Goal: Task Accomplishment & Management: Use online tool/utility

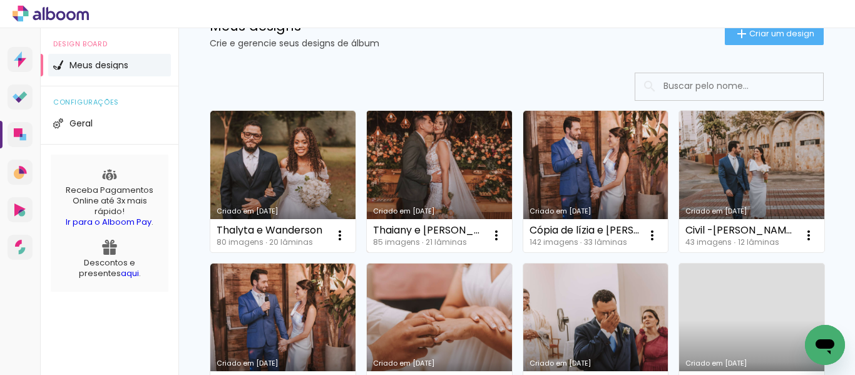
scroll to position [63, 0]
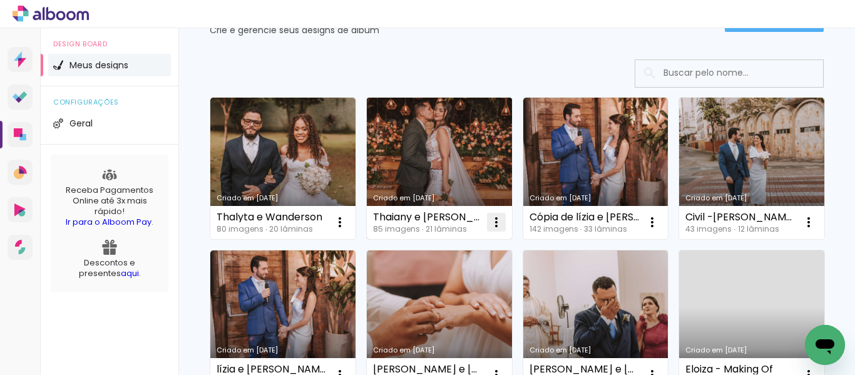
click at [347, 225] on iron-icon at bounding box center [339, 222] width 15 height 15
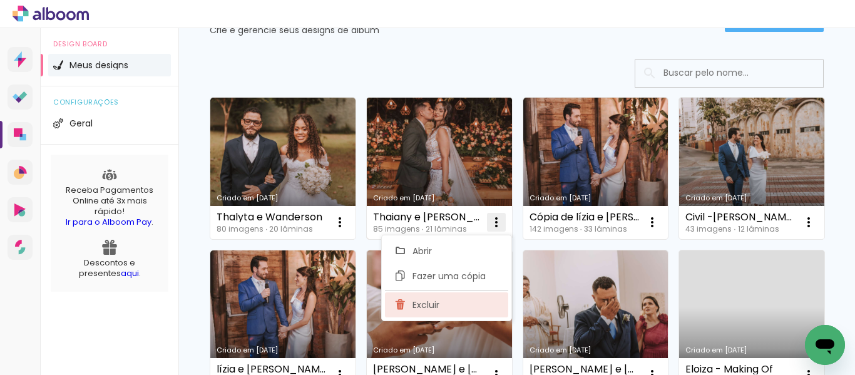
click at [431, 307] on span "Excluir" at bounding box center [425, 304] width 27 height 9
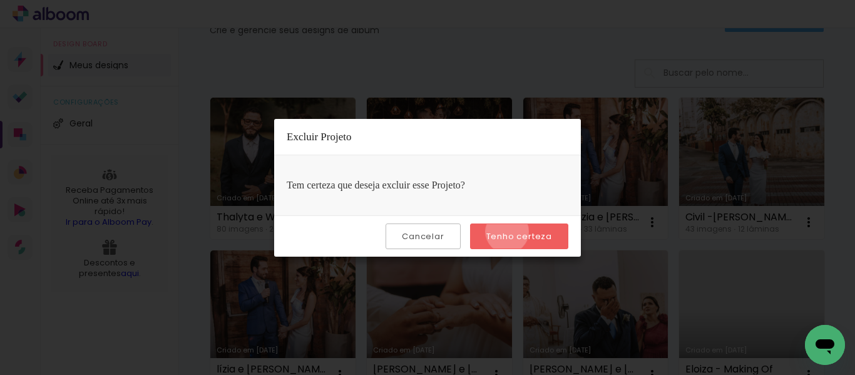
click at [0, 0] on slot "Tenho certeza" at bounding box center [0, 0] width 0 height 0
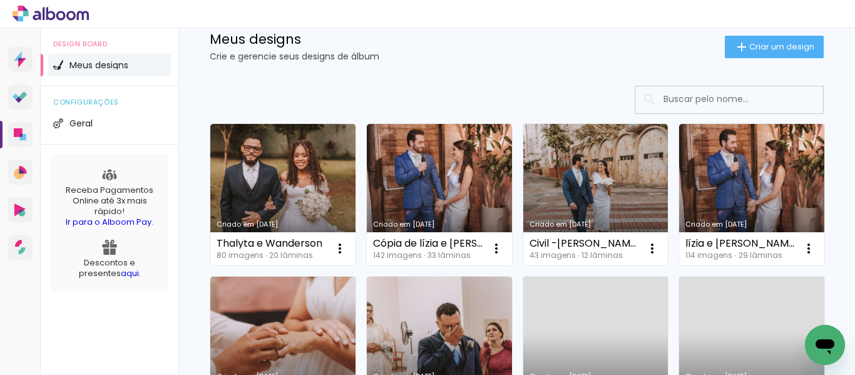
scroll to position [36, 0]
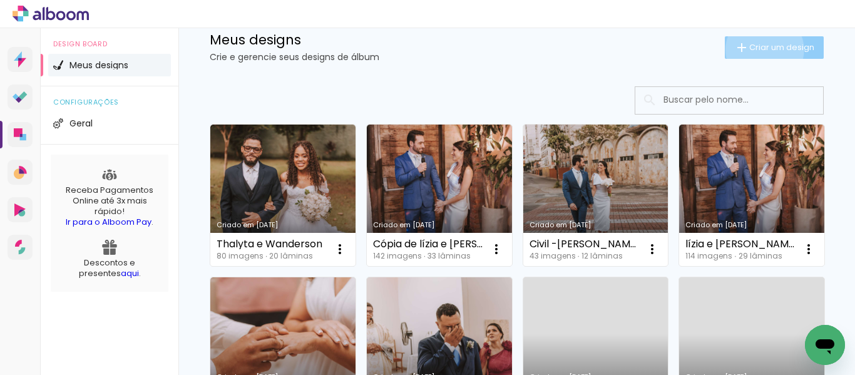
click at [753, 49] on span "Criar um design" at bounding box center [781, 47] width 65 height 8
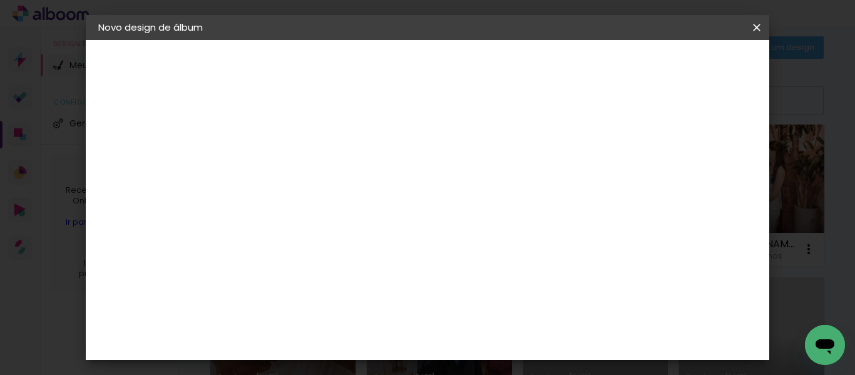
click at [0, 0] on paper-input-container "Título do álbum" at bounding box center [0, 0] width 0 height 0
click at [303, 173] on input at bounding box center [303, 167] width 0 height 19
type input "jhgjgjk"
type paper-input "jhgjgjk"
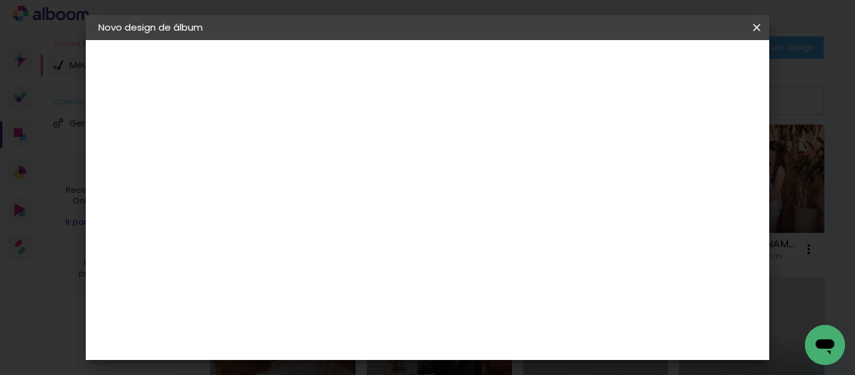
click at [0, 0] on slot "Avançar" at bounding box center [0, 0] width 0 height 0
click at [365, 232] on input at bounding box center [335, 238] width 126 height 16
type input "luiz"
type paper-input "luiz"
click at [368, 285] on div "[PERSON_NAME]" at bounding box center [335, 283] width 83 height 10
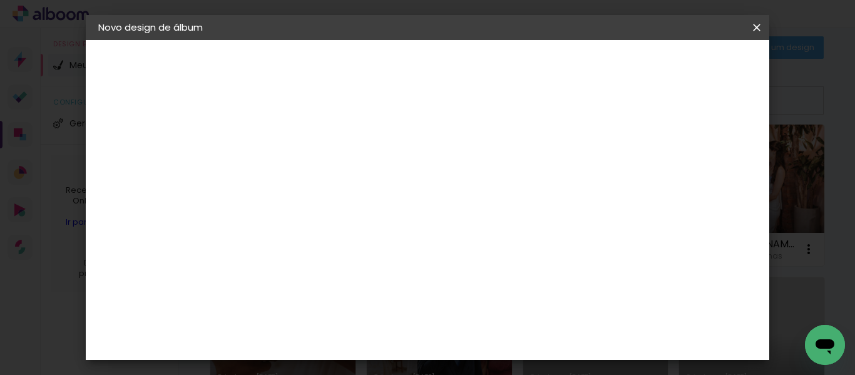
click at [0, 0] on slot "Avançar" at bounding box center [0, 0] width 0 height 0
click at [352, 208] on input "text" at bounding box center [327, 217] width 49 height 19
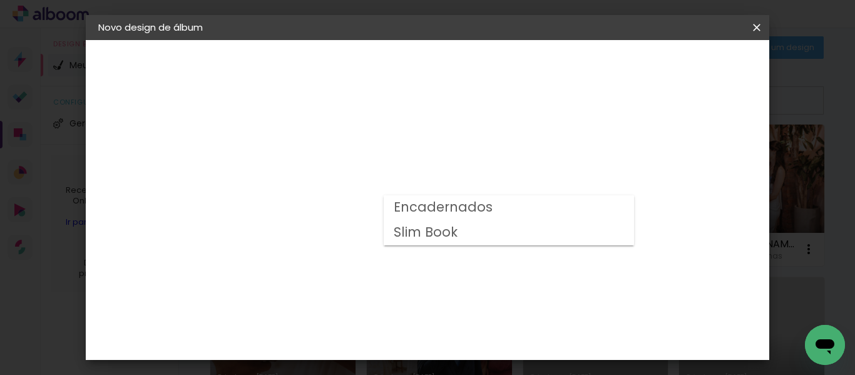
click at [491, 231] on paper-item "Slim Book" at bounding box center [509, 232] width 250 height 25
type input "Slim Book"
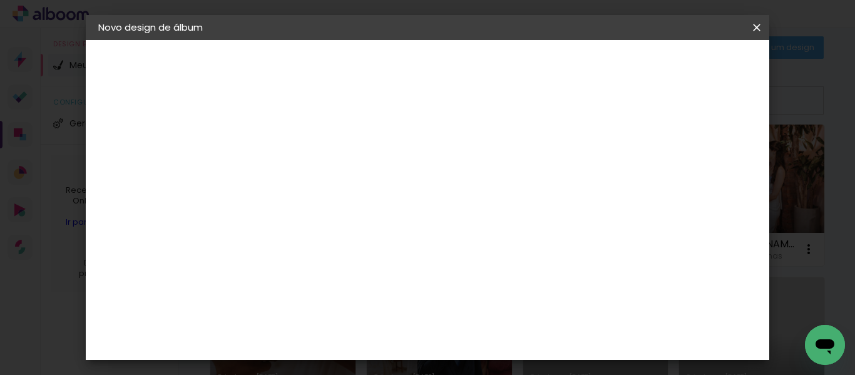
scroll to position [438, 0]
click at [387, 266] on span "30 x 60" at bounding box center [358, 279] width 58 height 26
click at [507, 60] on paper-button "Avançar" at bounding box center [476, 66] width 61 height 21
click at [408, 138] on div at bounding box center [402, 135] width 11 height 11
type paper-checkbox "on"
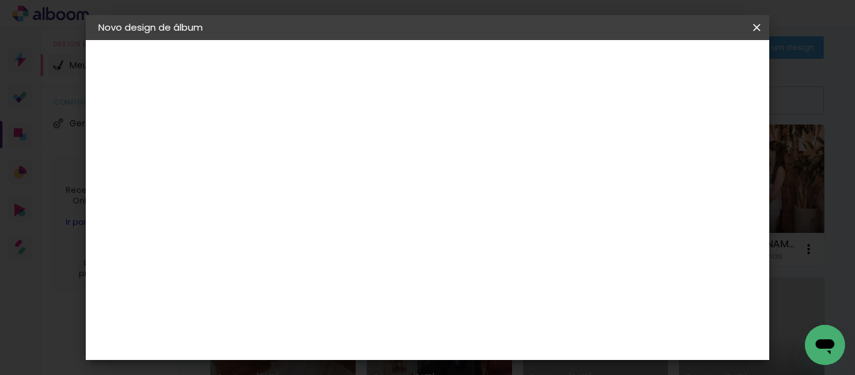
click at [479, 68] on span "Iniciar design" at bounding box center [464, 71] width 29 height 18
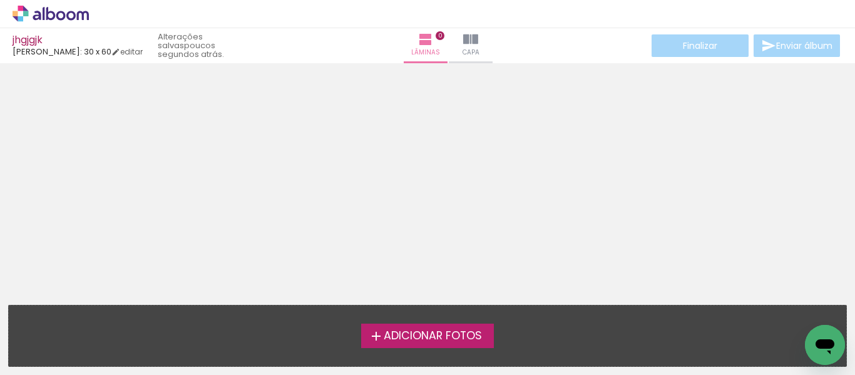
click at [480, 332] on span "Adicionar Fotos" at bounding box center [433, 335] width 98 height 11
click at [0, 0] on input "file" at bounding box center [0, 0] width 0 height 0
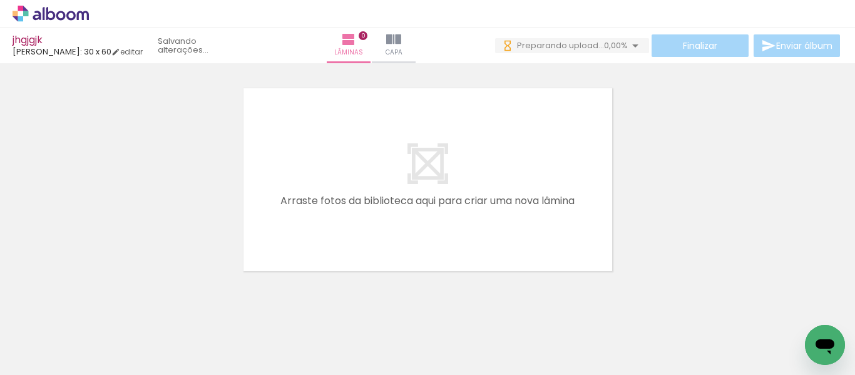
click at [53, 363] on span "Adicionar Fotos" at bounding box center [45, 358] width 38 height 14
click at [0, 0] on input "file" at bounding box center [0, 0] width 0 height 0
click at [41, 364] on span "Adicionar Fotos" at bounding box center [45, 358] width 38 height 14
click at [0, 0] on input "file" at bounding box center [0, 0] width 0 height 0
click at [49, 352] on span "Adicionar Fotos" at bounding box center [45, 358] width 38 height 14
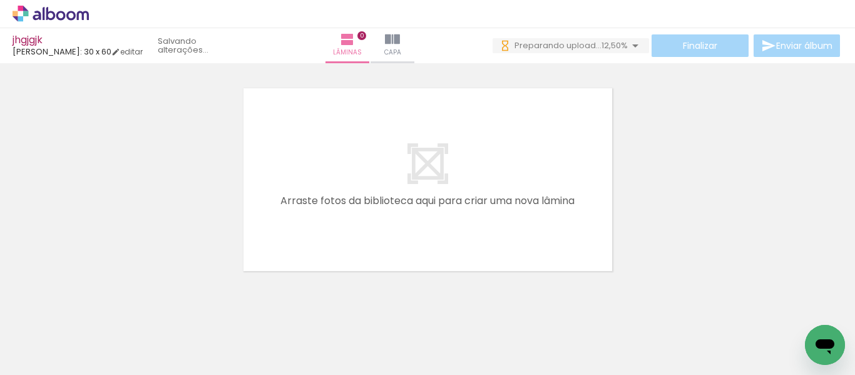
click at [0, 0] on input "file" at bounding box center [0, 0] width 0 height 0
click at [48, 354] on span "Adicionar Fotos" at bounding box center [45, 358] width 38 height 14
click at [0, 0] on input "file" at bounding box center [0, 0] width 0 height 0
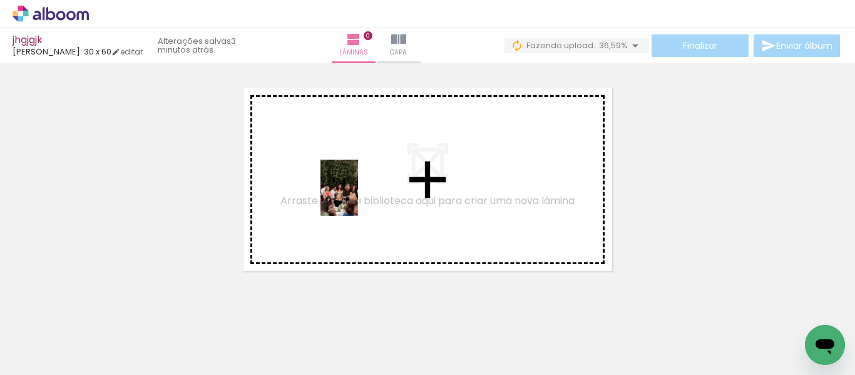
drag, startPoint x: 136, startPoint y: 352, endPoint x: 358, endPoint y: 197, distance: 270.5
click at [358, 197] on quentale-workspace at bounding box center [427, 187] width 855 height 375
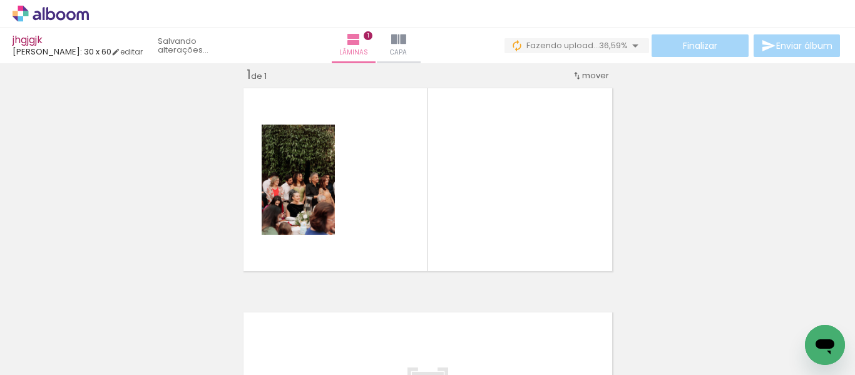
scroll to position [16, 0]
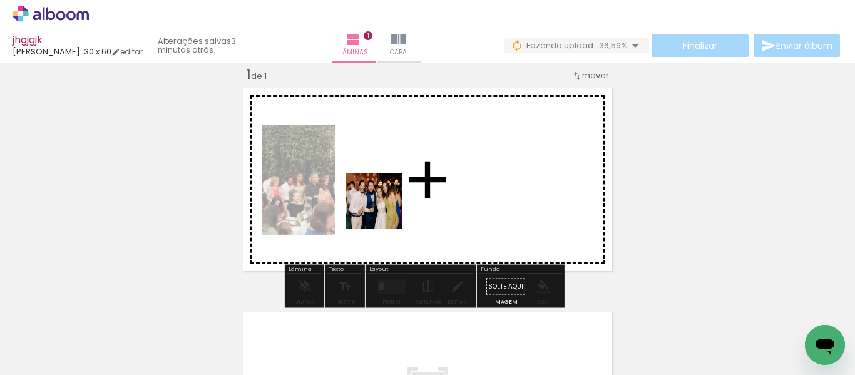
drag, startPoint x: 319, startPoint y: 266, endPoint x: 349, endPoint y: 251, distance: 34.1
click at [447, 176] on quentale-workspace at bounding box center [427, 187] width 855 height 375
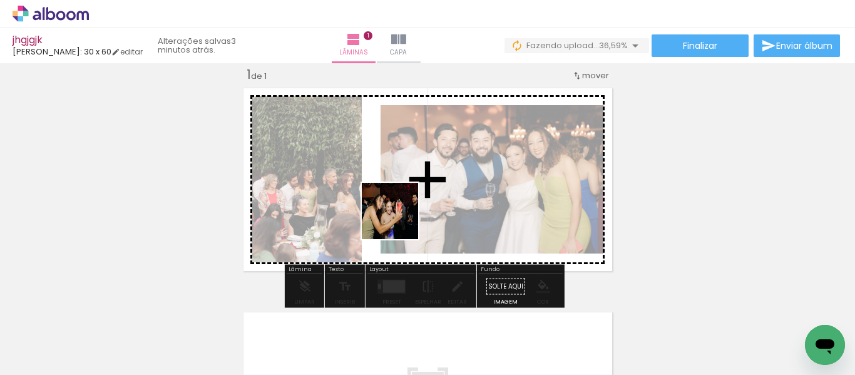
drag, startPoint x: 258, startPoint y: 341, endPoint x: 417, endPoint y: 200, distance: 212.3
click at [417, 200] on quentale-workspace at bounding box center [427, 187] width 855 height 375
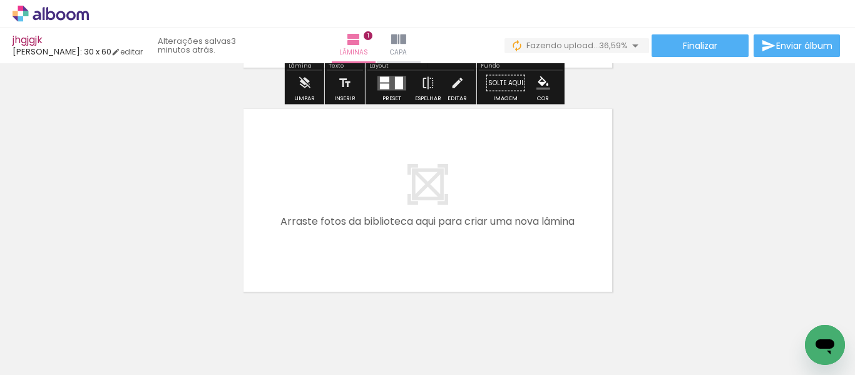
scroll to position [263, 0]
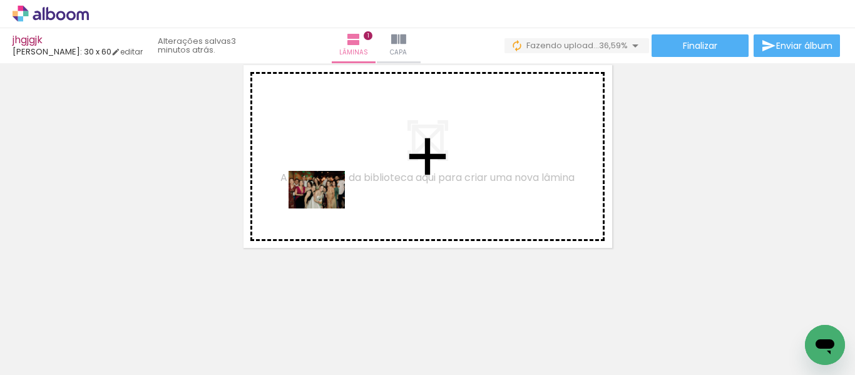
drag, startPoint x: 333, startPoint y: 337, endPoint x: 412, endPoint y: 299, distance: 88.2
click at [329, 206] on quentale-workspace at bounding box center [427, 187] width 855 height 375
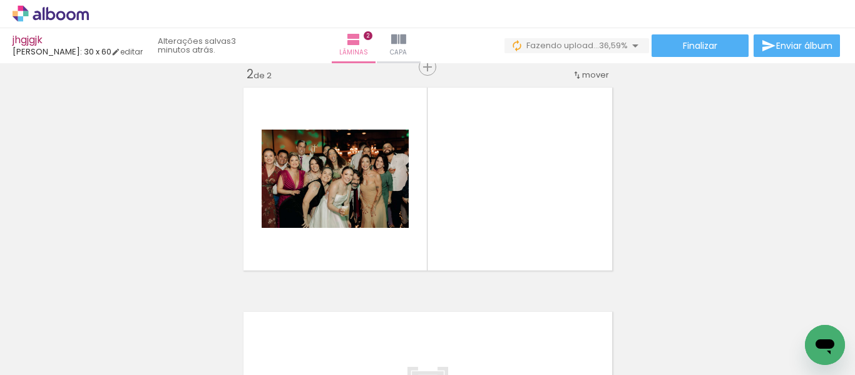
scroll to position [240, 0]
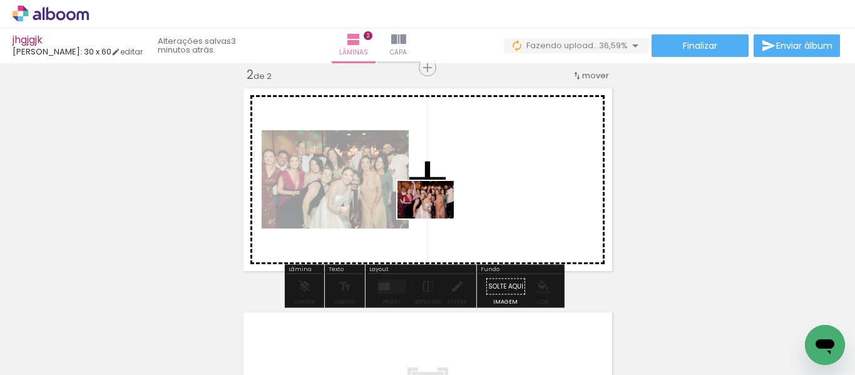
drag, startPoint x: 422, startPoint y: 336, endPoint x: 465, endPoint y: 278, distance: 72.1
click at [436, 207] on quentale-workspace at bounding box center [427, 187] width 855 height 375
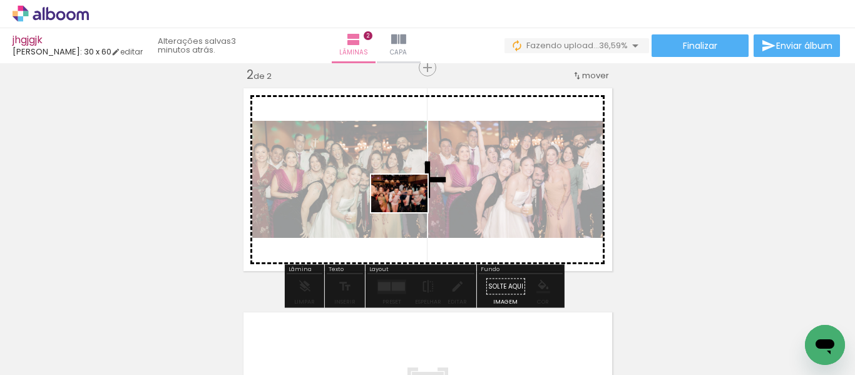
drag, startPoint x: 486, startPoint y: 342, endPoint x: 409, endPoint y: 212, distance: 150.7
click at [409, 212] on quentale-workspace at bounding box center [427, 187] width 855 height 375
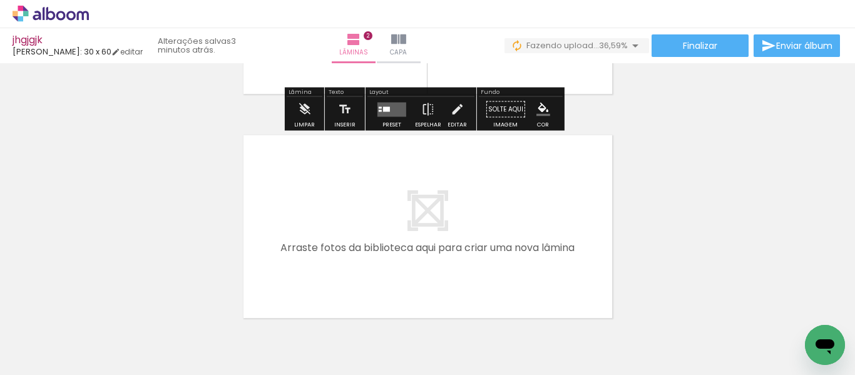
scroll to position [428, 0]
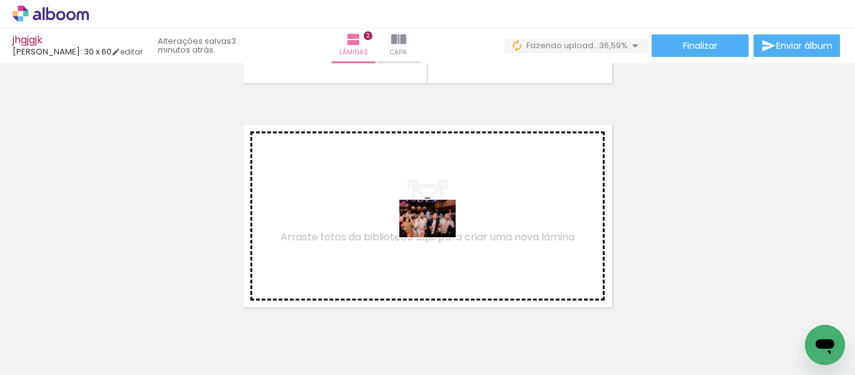
drag, startPoint x: 553, startPoint y: 344, endPoint x: 437, endPoint y: 237, distance: 157.7
click at [437, 237] on quentale-workspace at bounding box center [427, 187] width 855 height 375
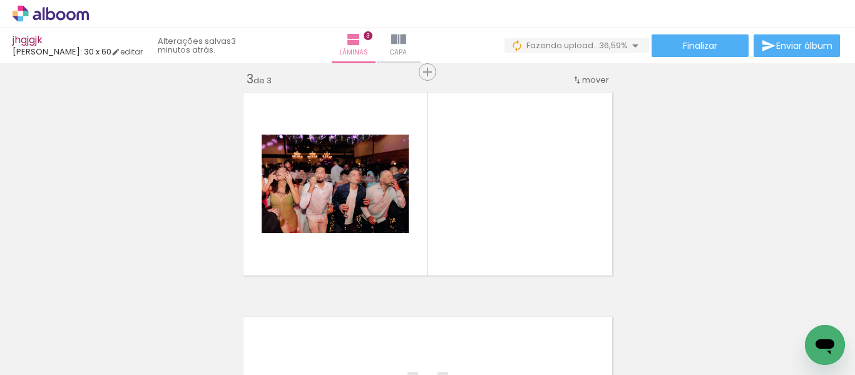
scroll to position [464, 0]
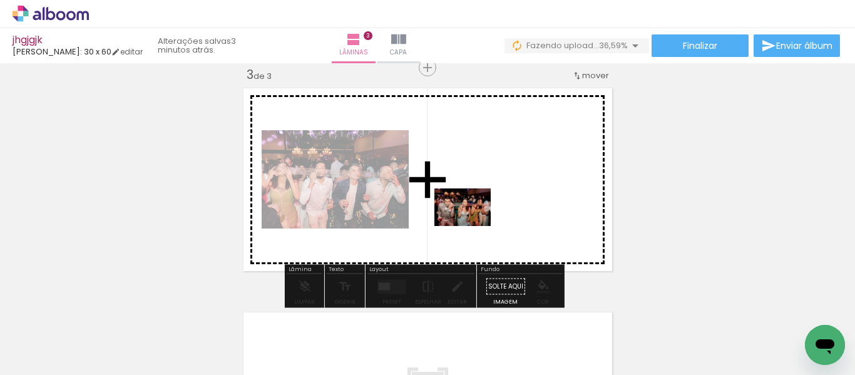
drag, startPoint x: 620, startPoint y: 339, endPoint x: 634, endPoint y: 334, distance: 14.7
click at [464, 217] on quentale-workspace at bounding box center [427, 187] width 855 height 375
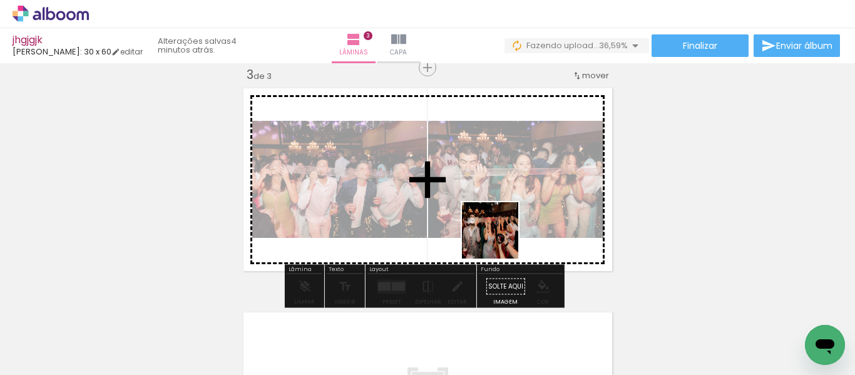
drag, startPoint x: 680, startPoint y: 340, endPoint x: 613, endPoint y: 276, distance: 92.5
click at [477, 221] on quentale-workspace at bounding box center [427, 187] width 855 height 375
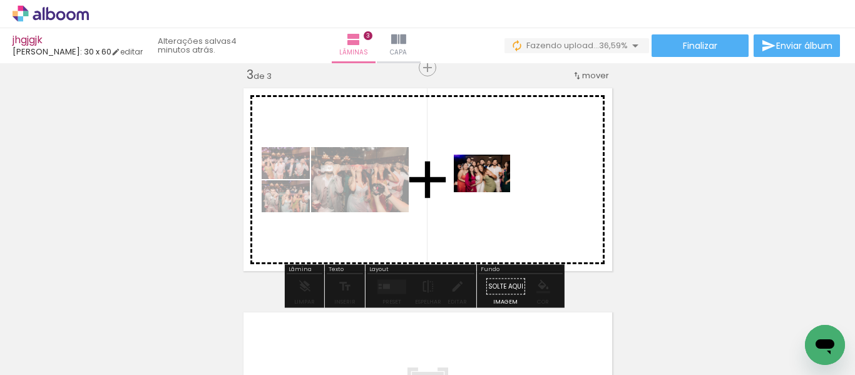
drag, startPoint x: 758, startPoint y: 339, endPoint x: 491, endPoint y: 192, distance: 304.2
click at [491, 192] on quentale-workspace at bounding box center [427, 187] width 855 height 375
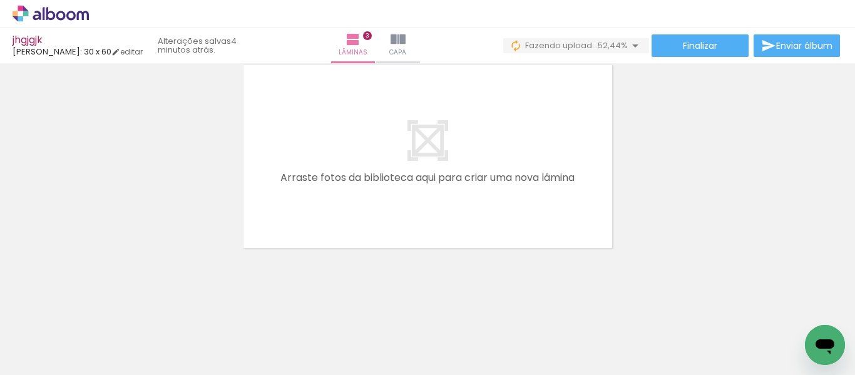
scroll to position [0, 707]
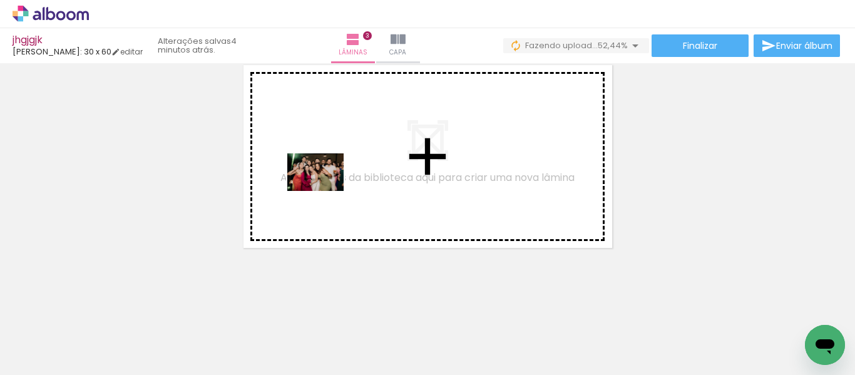
drag, startPoint x: 133, startPoint y: 343, endPoint x: 334, endPoint y: 178, distance: 259.2
click at [334, 178] on quentale-workspace at bounding box center [427, 187] width 855 height 375
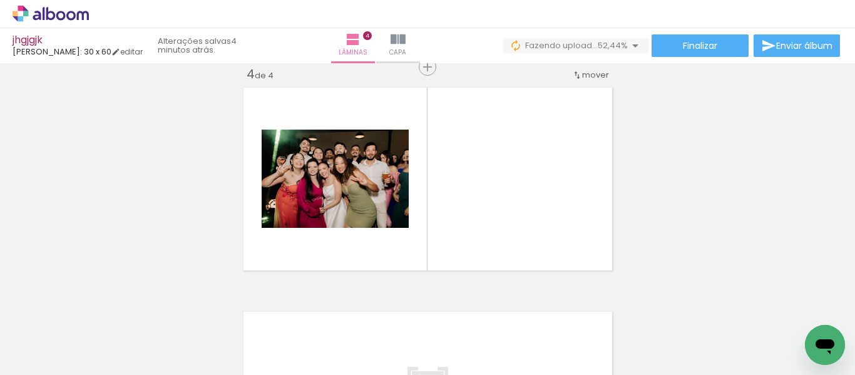
scroll to position [688, 0]
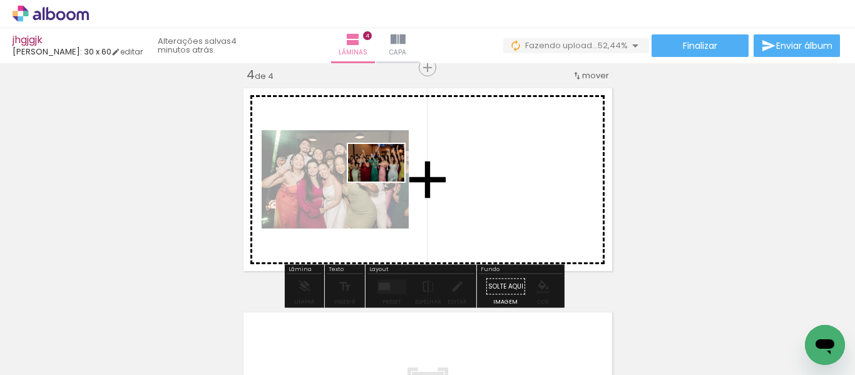
drag, startPoint x: 253, startPoint y: 317, endPoint x: 386, endPoint y: 181, distance: 189.4
click at [386, 181] on quentale-workspace at bounding box center [427, 187] width 855 height 375
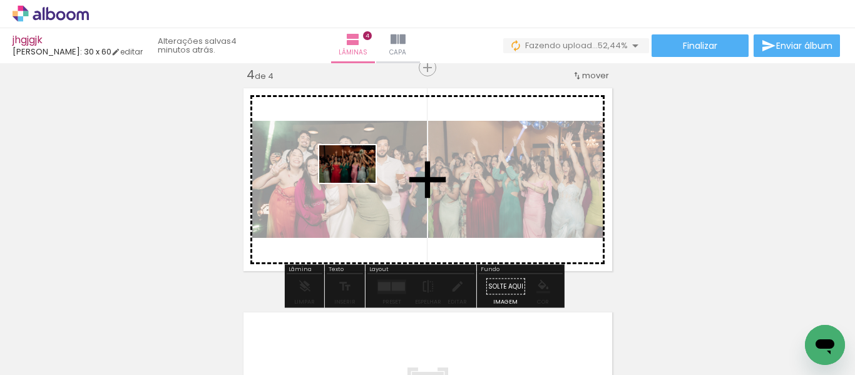
drag, startPoint x: 255, startPoint y: 332, endPoint x: 357, endPoint y: 182, distance: 180.7
click at [357, 182] on quentale-workspace at bounding box center [427, 187] width 855 height 375
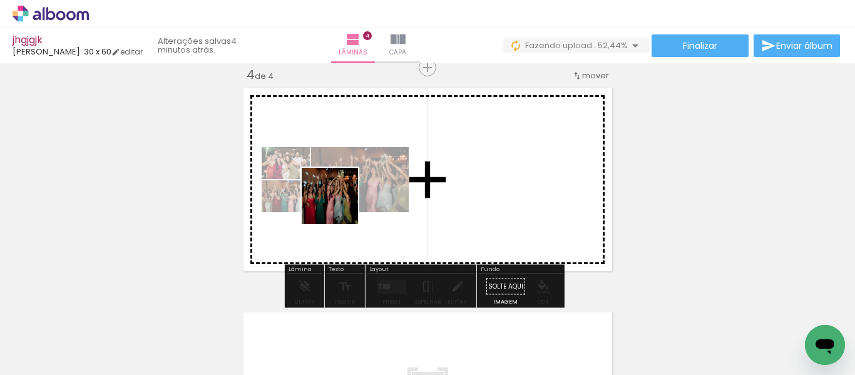
drag, startPoint x: 317, startPoint y: 325, endPoint x: 342, endPoint y: 185, distance: 141.8
click at [342, 185] on quentale-workspace at bounding box center [427, 187] width 855 height 375
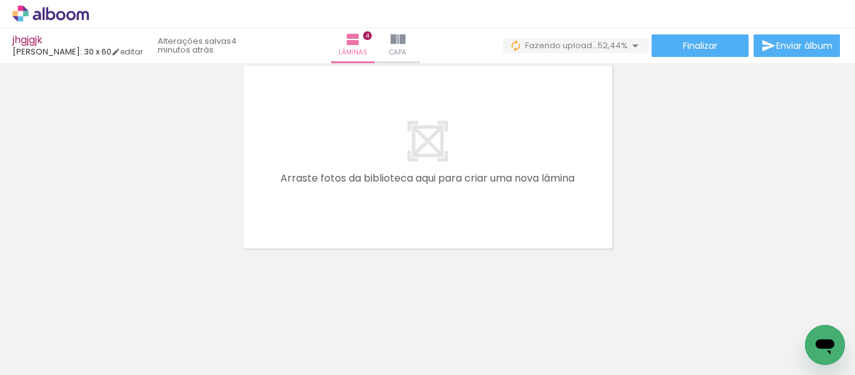
scroll to position [936, 0]
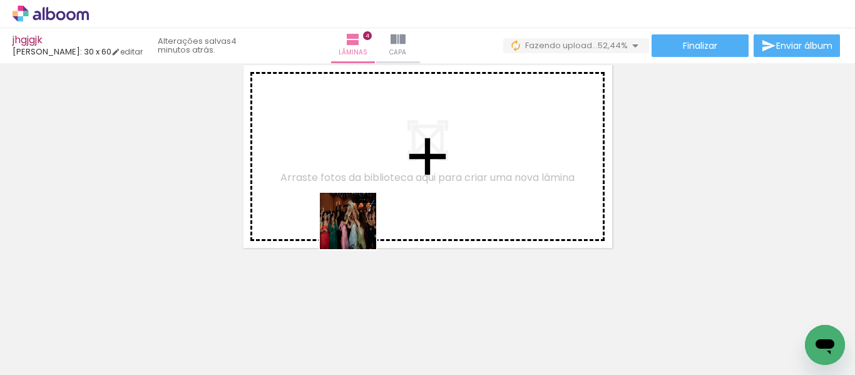
drag, startPoint x: 392, startPoint y: 338, endPoint x: 417, endPoint y: 294, distance: 50.8
click at [350, 197] on quentale-workspace at bounding box center [427, 187] width 855 height 375
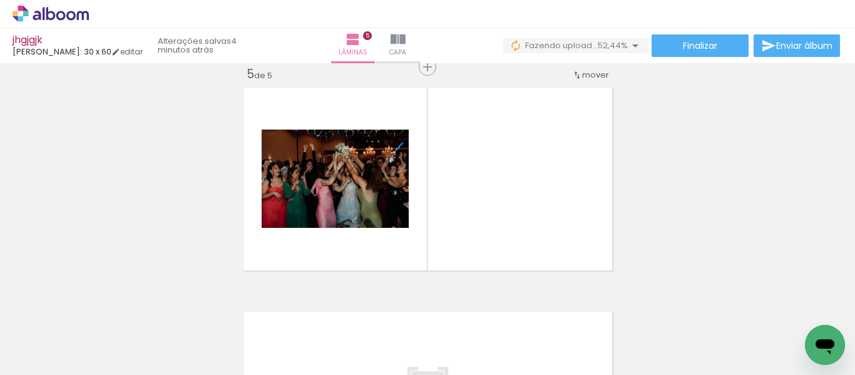
scroll to position [912, 0]
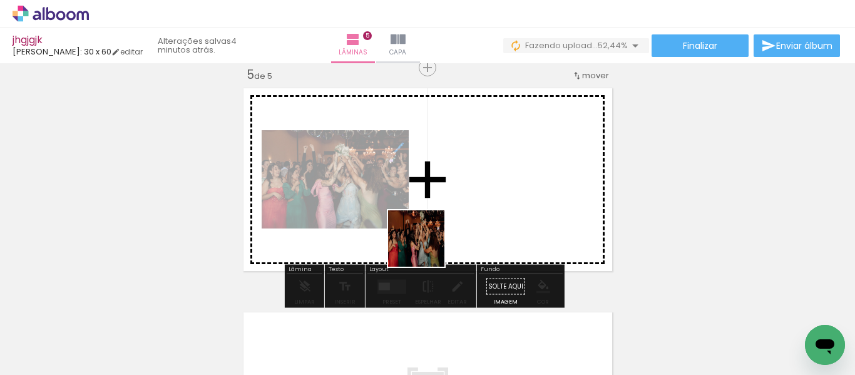
drag, startPoint x: 463, startPoint y: 340, endPoint x: 294, endPoint y: 191, distance: 225.2
click at [420, 202] on quentale-workspace at bounding box center [427, 187] width 855 height 375
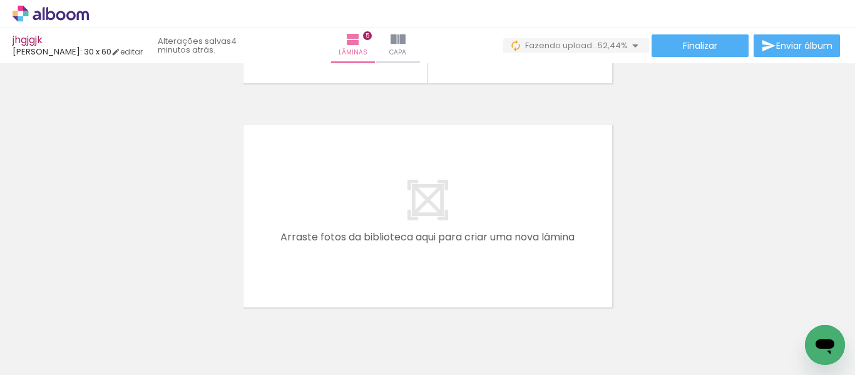
scroll to position [0, 1040]
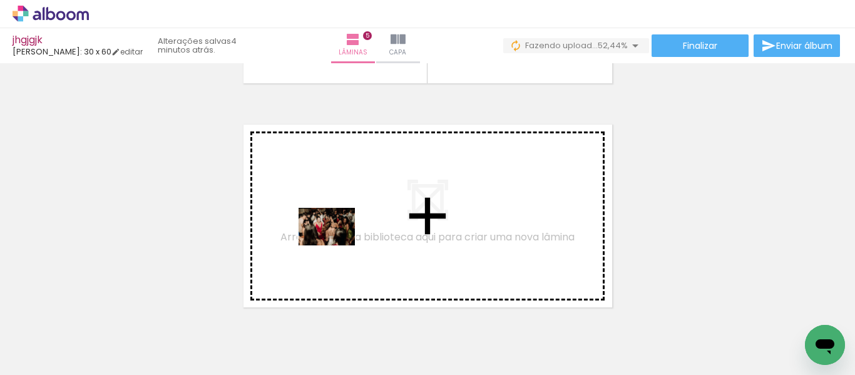
drag, startPoint x: 274, startPoint y: 339, endPoint x: 337, endPoint y: 242, distance: 115.3
click at [337, 242] on quentale-workspace at bounding box center [427, 187] width 855 height 375
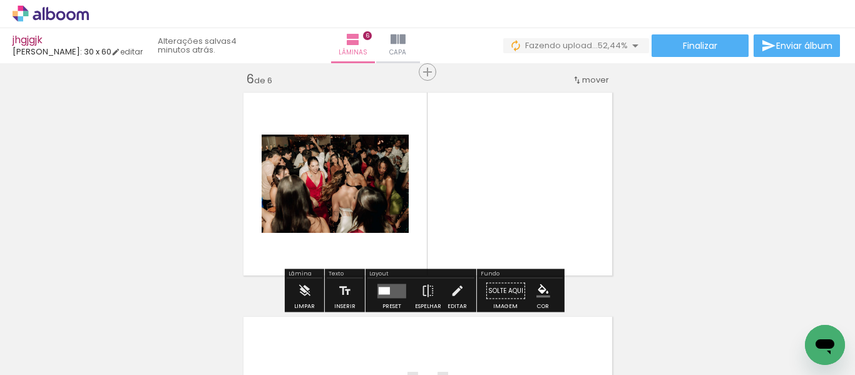
scroll to position [1137, 0]
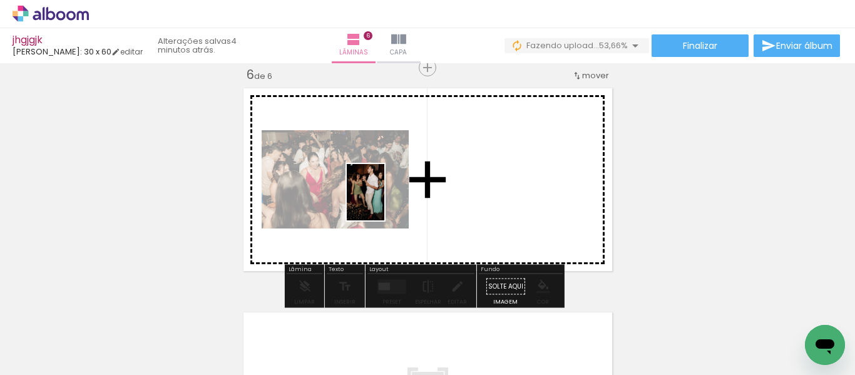
drag, startPoint x: 208, startPoint y: 345, endPoint x: 384, endPoint y: 202, distance: 227.7
click at [384, 202] on quentale-workspace at bounding box center [427, 187] width 855 height 375
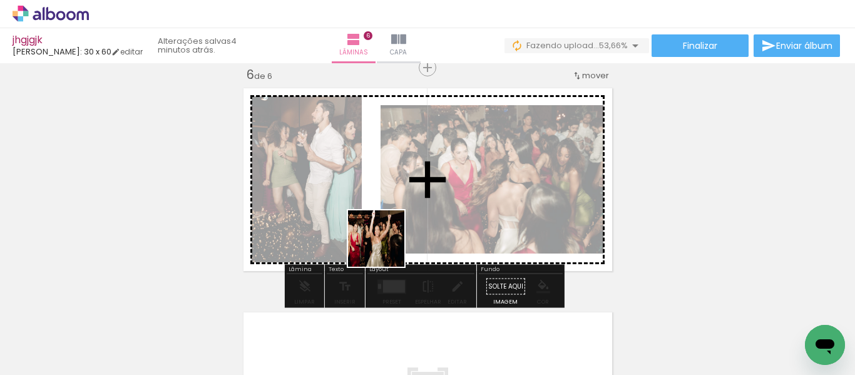
drag, startPoint x: 366, startPoint y: 341, endPoint x: 407, endPoint y: 275, distance: 77.3
click at [396, 185] on quentale-workspace at bounding box center [427, 187] width 855 height 375
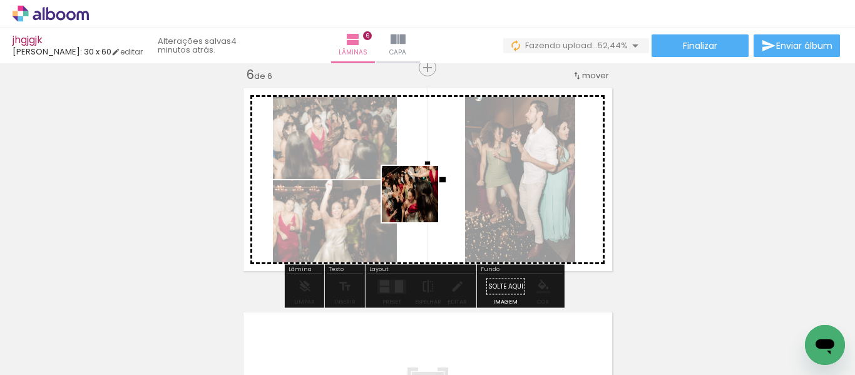
drag, startPoint x: 428, startPoint y: 322, endPoint x: 434, endPoint y: 280, distance: 41.7
click at [419, 202] on quentale-workspace at bounding box center [427, 187] width 855 height 375
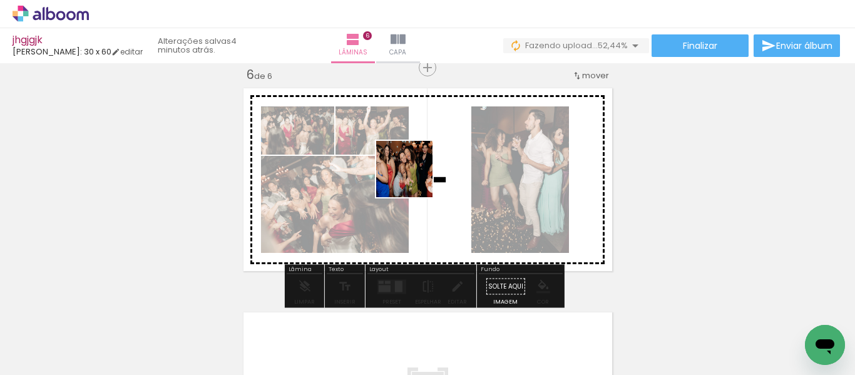
drag, startPoint x: 487, startPoint y: 326, endPoint x: 314, endPoint y: 192, distance: 219.5
click at [414, 177] on quentale-workspace at bounding box center [427, 187] width 855 height 375
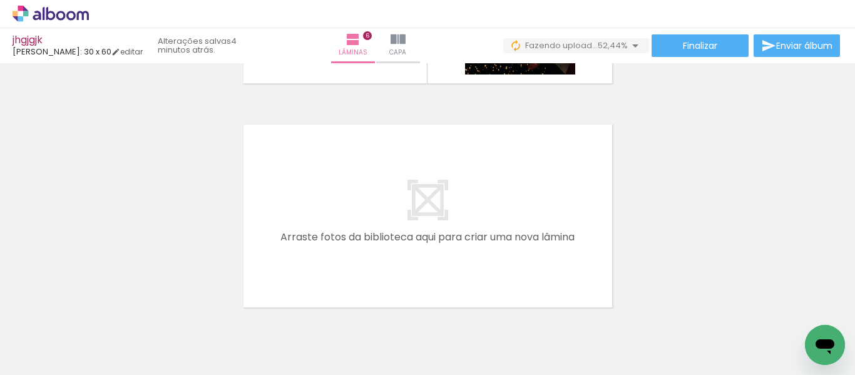
scroll to position [0, 1357]
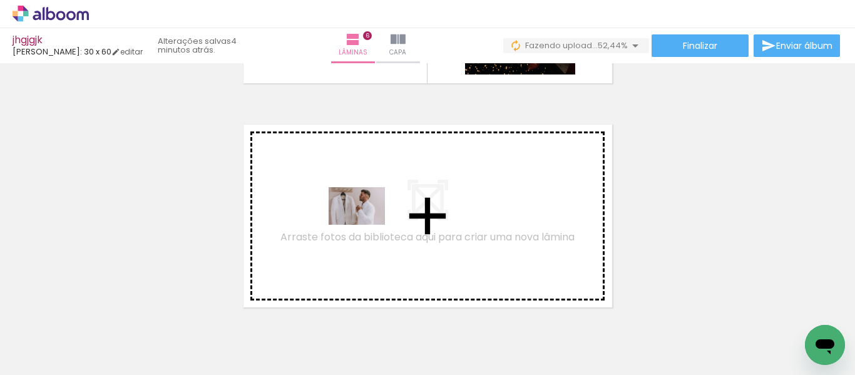
drag, startPoint x: 329, startPoint y: 341, endPoint x: 263, endPoint y: 326, distance: 67.4
click at [372, 207] on quentale-workspace at bounding box center [427, 187] width 855 height 375
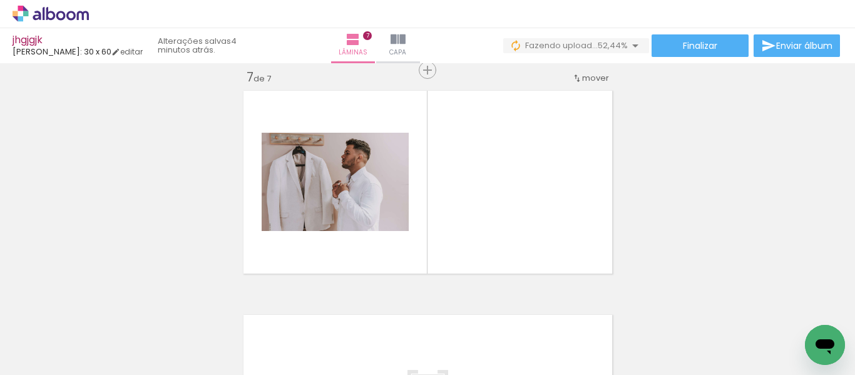
scroll to position [1361, 0]
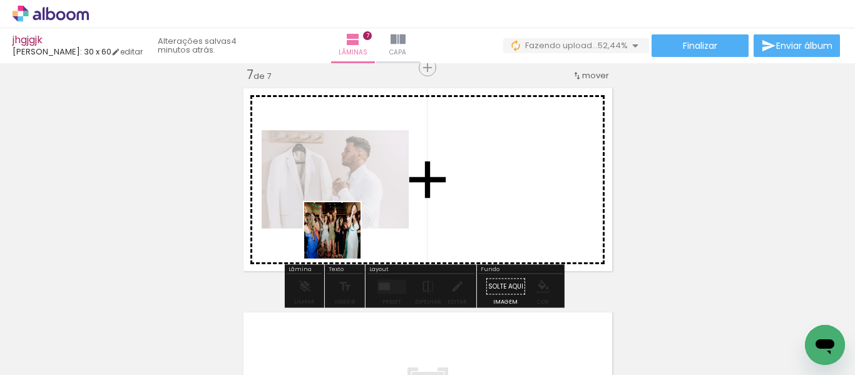
drag, startPoint x: 261, startPoint y: 335, endPoint x: 384, endPoint y: 179, distance: 198.7
click at [384, 179] on quentale-workspace at bounding box center [427, 187] width 855 height 375
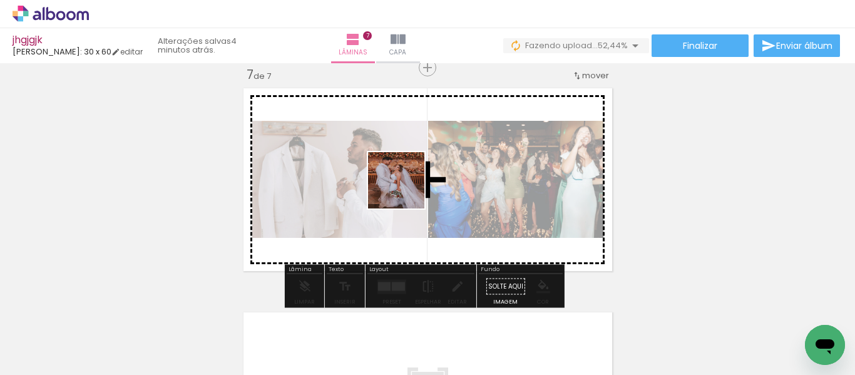
drag, startPoint x: 386, startPoint y: 332, endPoint x: 429, endPoint y: 274, distance: 72.4
click at [407, 179] on quentale-workspace at bounding box center [427, 187] width 855 height 375
